Goal: Book appointment/travel/reservation

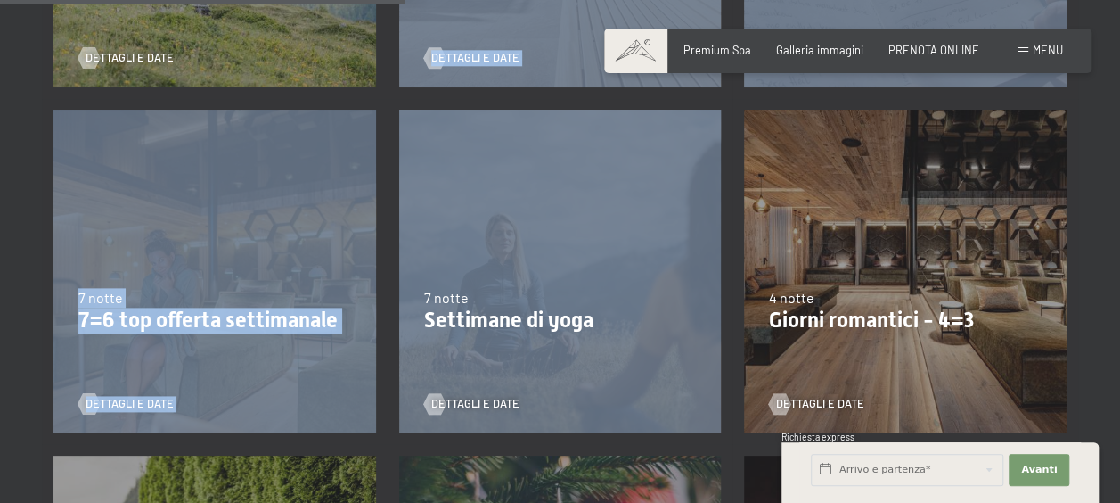
drag, startPoint x: 0, startPoint y: 0, endPoint x: 224, endPoint y: 217, distance: 311.4
click at [224, 217] on div "10/8/2025-12/4/2026 14/5/2026-21/6/2026 27/6/2026-1/1/2027 7 notte Offerta sett…" at bounding box center [560, 271] width 1037 height 1727
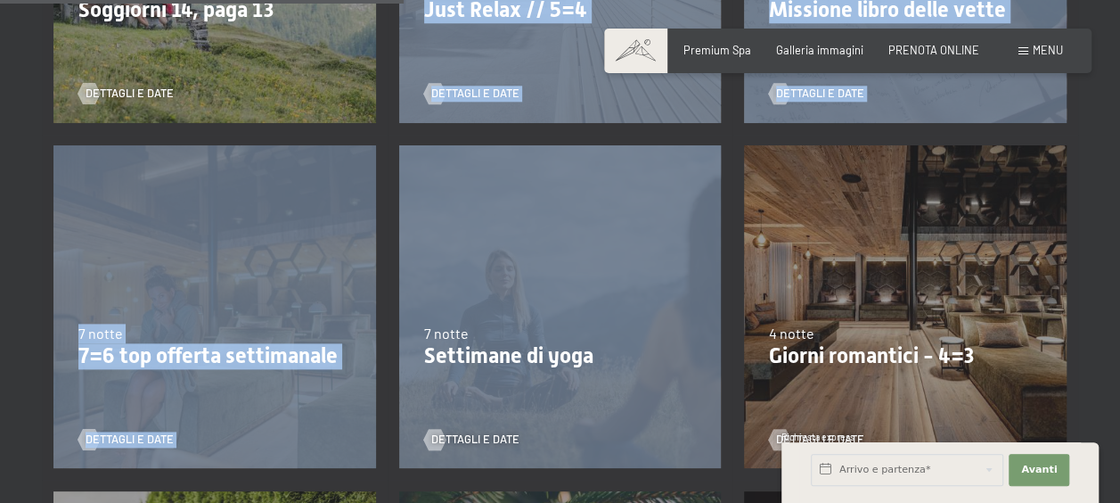
click at [224, 217] on div "4/10/2025-26/10/2025 1/11/2025-21/12/2025 10/1/2026-1/2/2026 7/3/2026-29/3/2026…" at bounding box center [215, 308] width 346 height 346
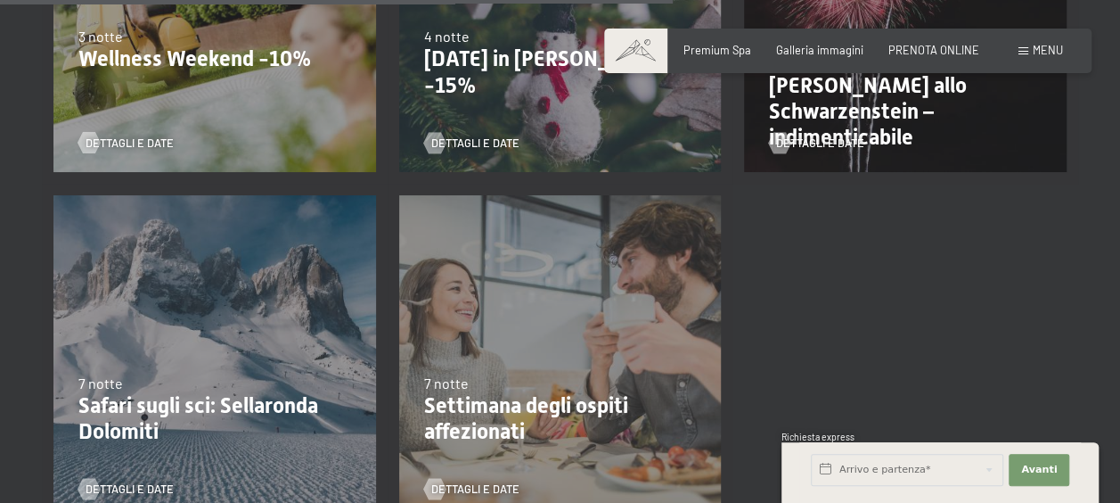
scroll to position [1569, 0]
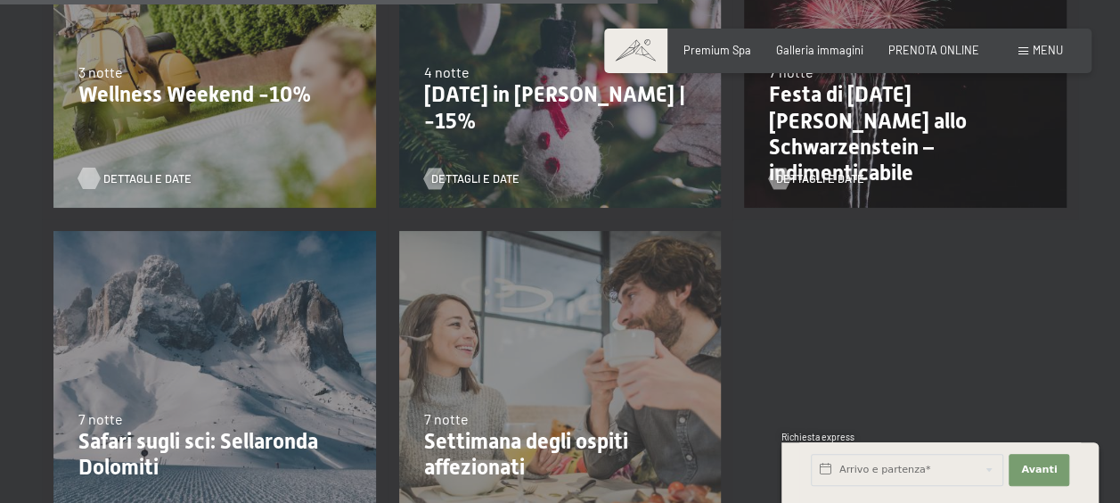
click at [125, 176] on span "Dettagli e Date" at bounding box center [147, 178] width 88 height 16
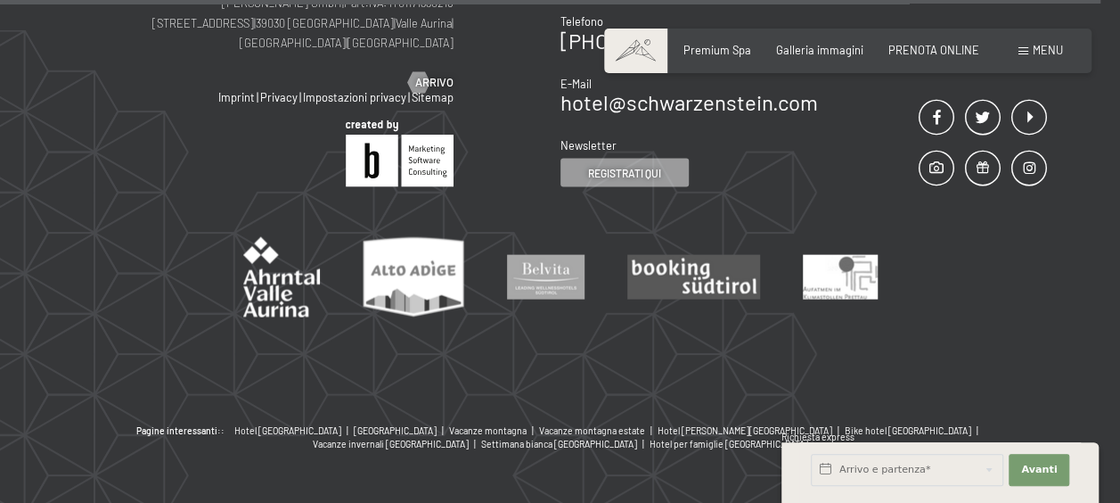
scroll to position [1783, 0]
